Goal: Task Accomplishment & Management: Manage account settings

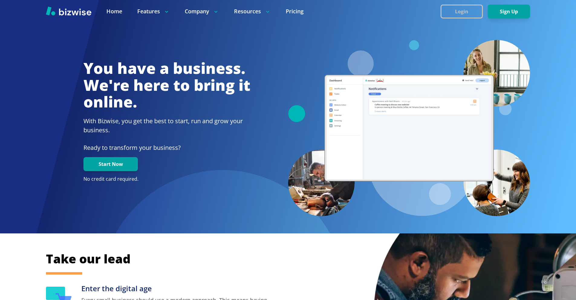
click at [447, 10] on button "Login" at bounding box center [462, 12] width 42 height 14
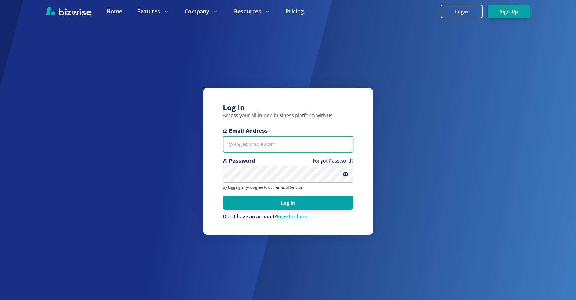
click at [283, 146] on input "Email Address" at bounding box center [288, 144] width 131 height 17
paste input "[EMAIL_ADDRESS][DOMAIN_NAME]"
type input "[EMAIL_ADDRESS][DOMAIN_NAME]"
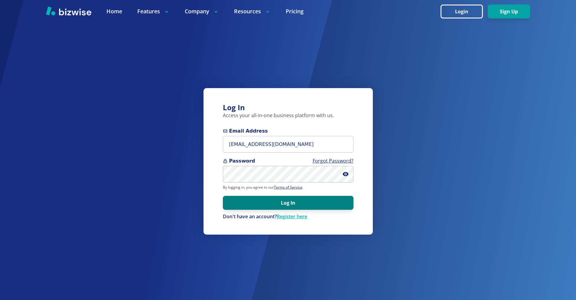
click at [293, 203] on button "Log In" at bounding box center [288, 203] width 131 height 14
